Goal: Book appointment/travel/reservation

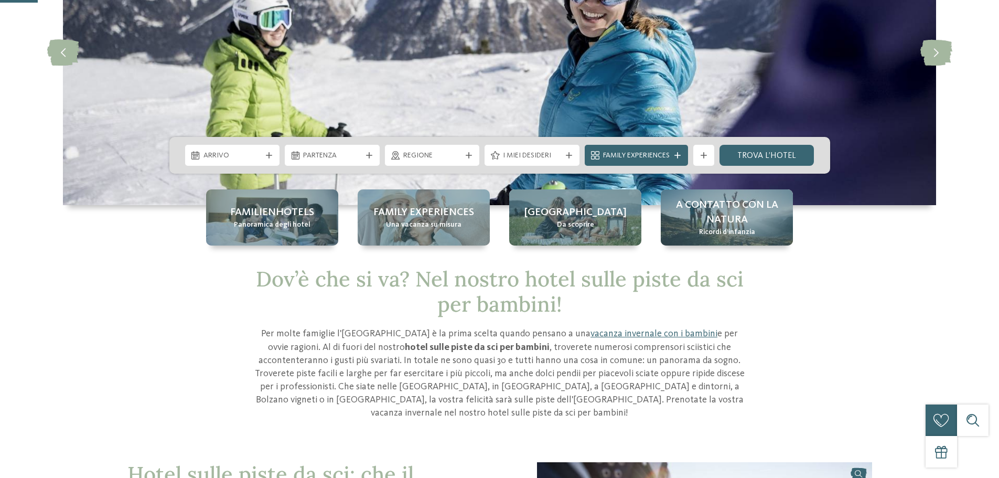
scroll to position [157, 0]
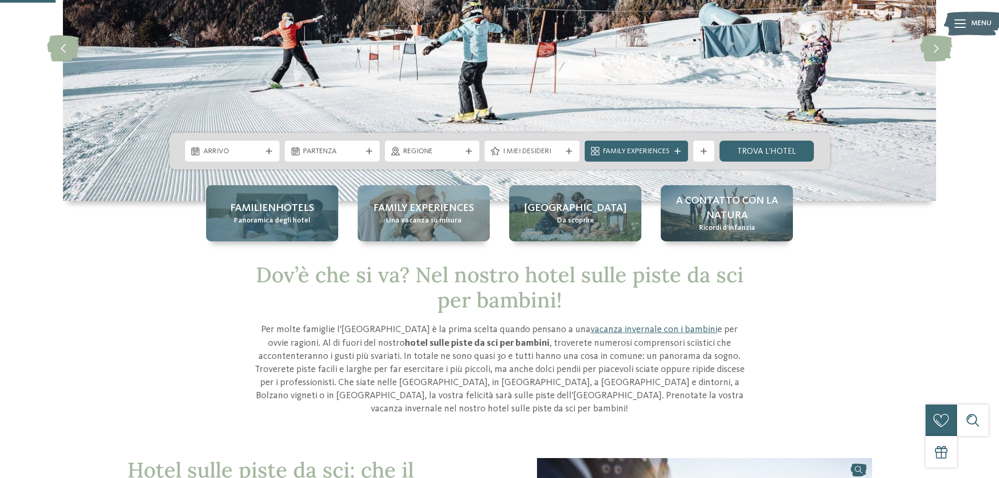
click at [299, 224] on span "Panoramica degli hotel" at bounding box center [272, 221] width 77 height 10
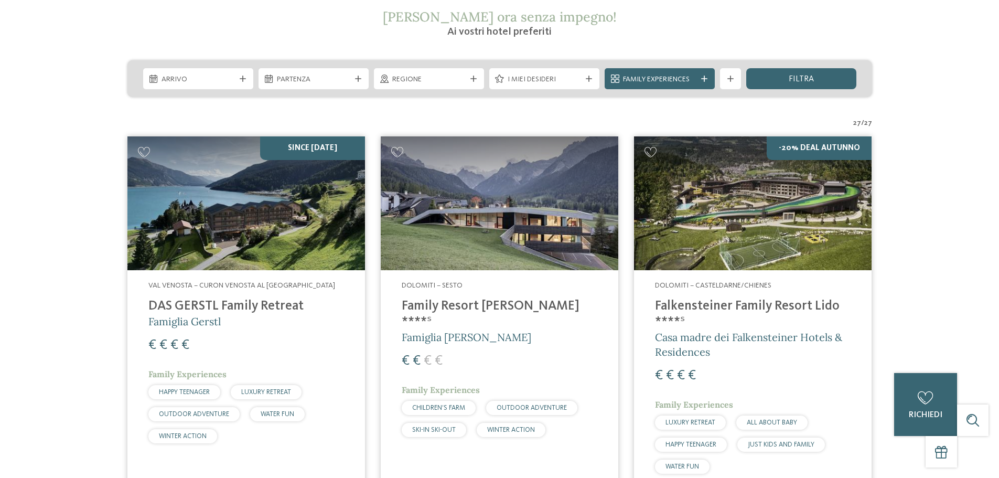
scroll to position [315, 0]
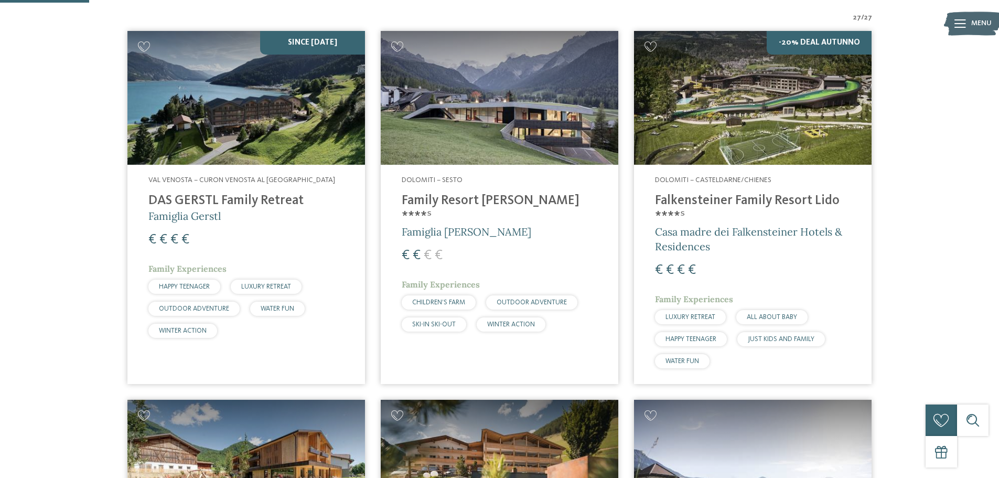
click at [452, 180] on span "Dolomiti – Sesto" at bounding box center [432, 179] width 61 height 7
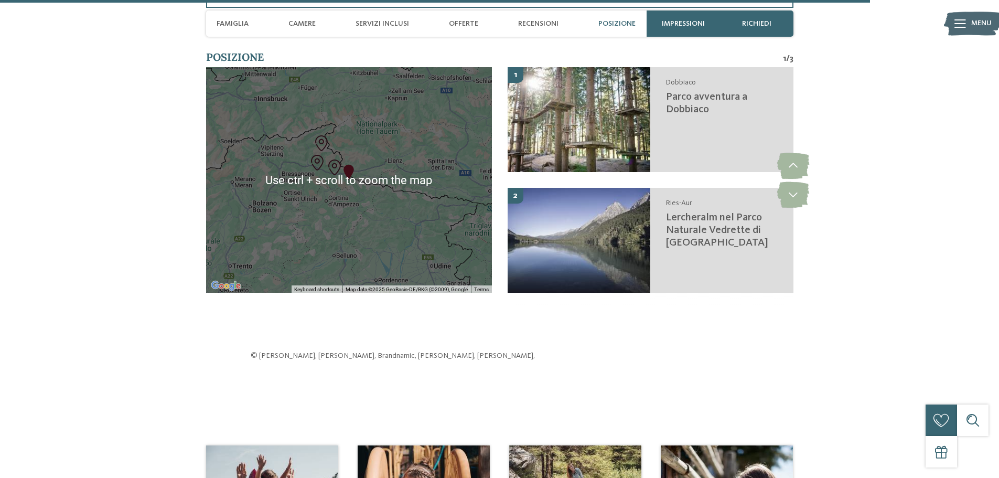
scroll to position [2781, 0]
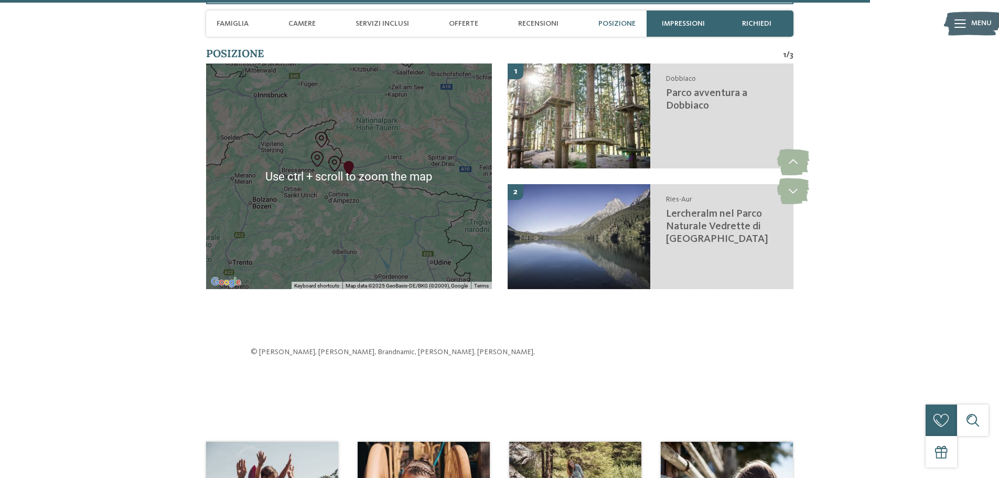
click at [368, 221] on div at bounding box center [349, 176] width 286 height 226
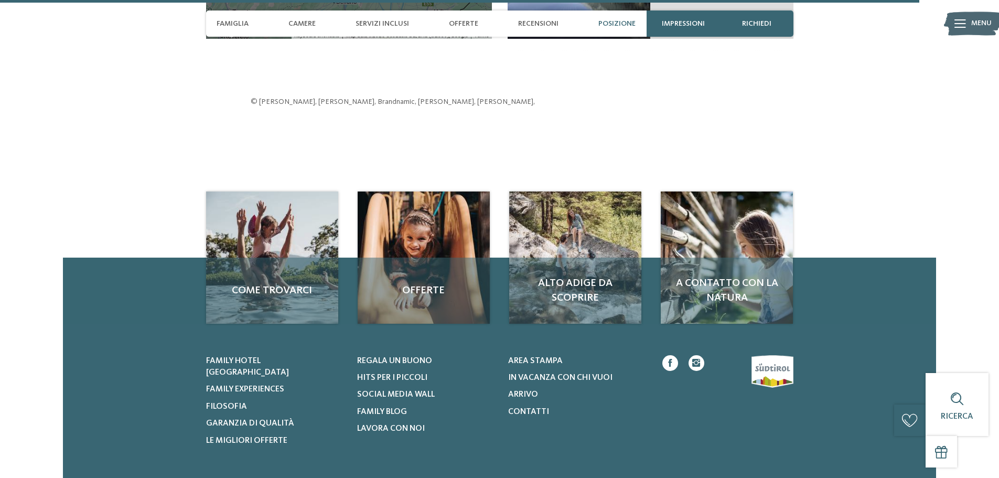
scroll to position [3192, 0]
